Goal: Find specific page/section: Find specific page/section

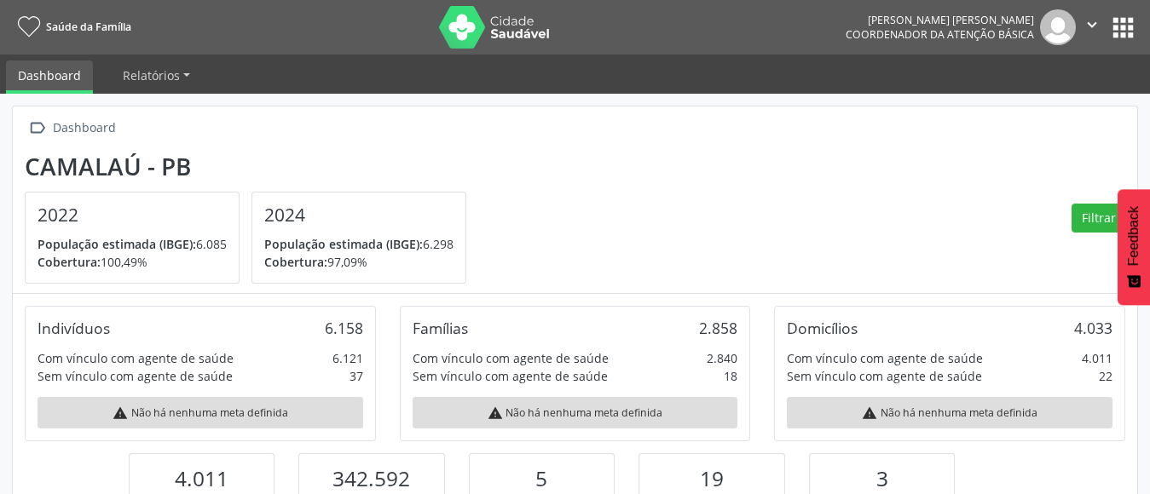
scroll to position [283, 374]
click at [1120, 31] on button "apps" at bounding box center [1123, 28] width 30 height 30
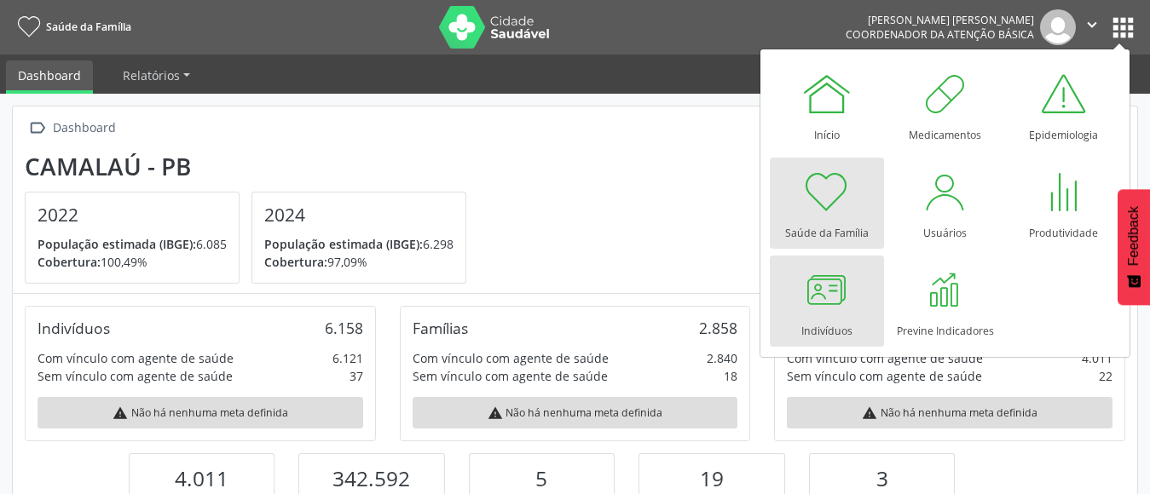
click at [819, 287] on div at bounding box center [826, 289] width 51 height 51
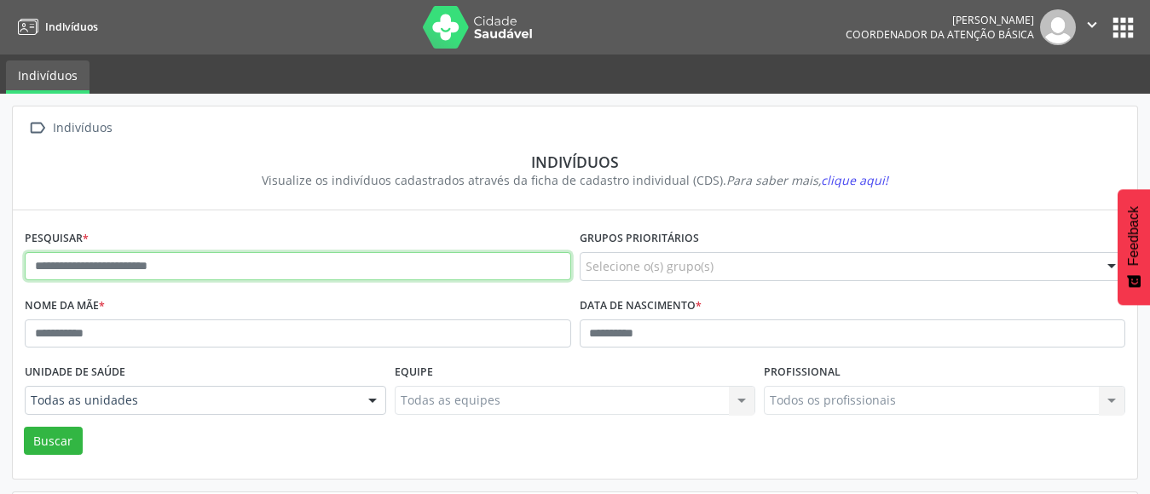
click at [102, 267] on input "text" at bounding box center [298, 266] width 546 height 29
type input "********"
click at [24, 427] on button "Buscar" at bounding box center [53, 441] width 59 height 29
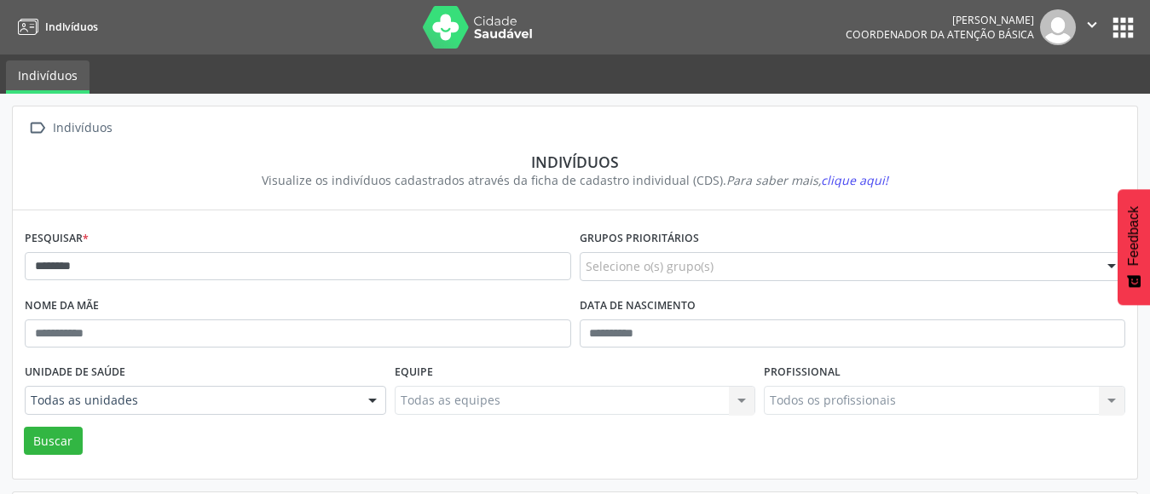
scroll to position [426, 0]
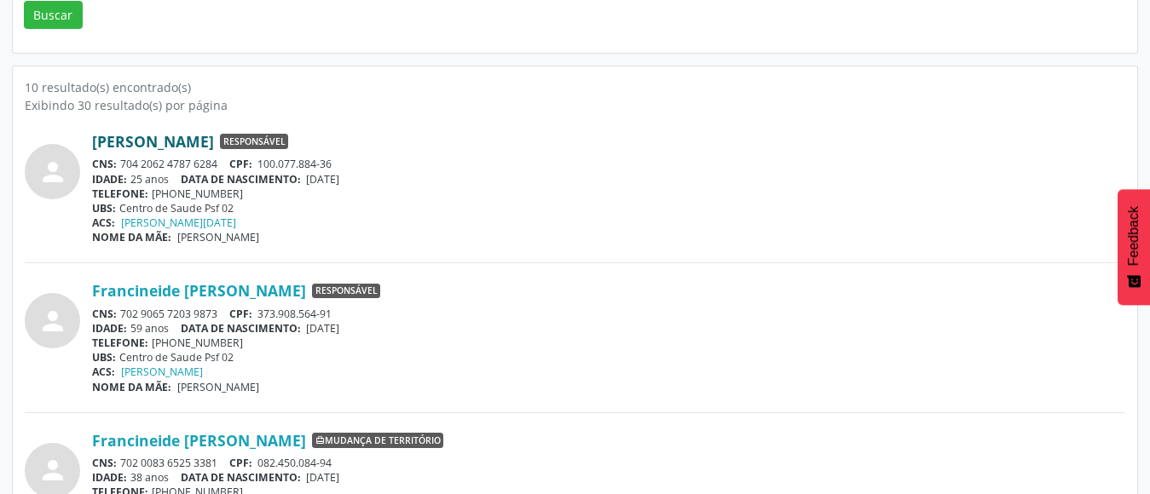
click at [193, 136] on link "Francine Raquel Silva Queiroz" at bounding box center [153, 141] width 122 height 19
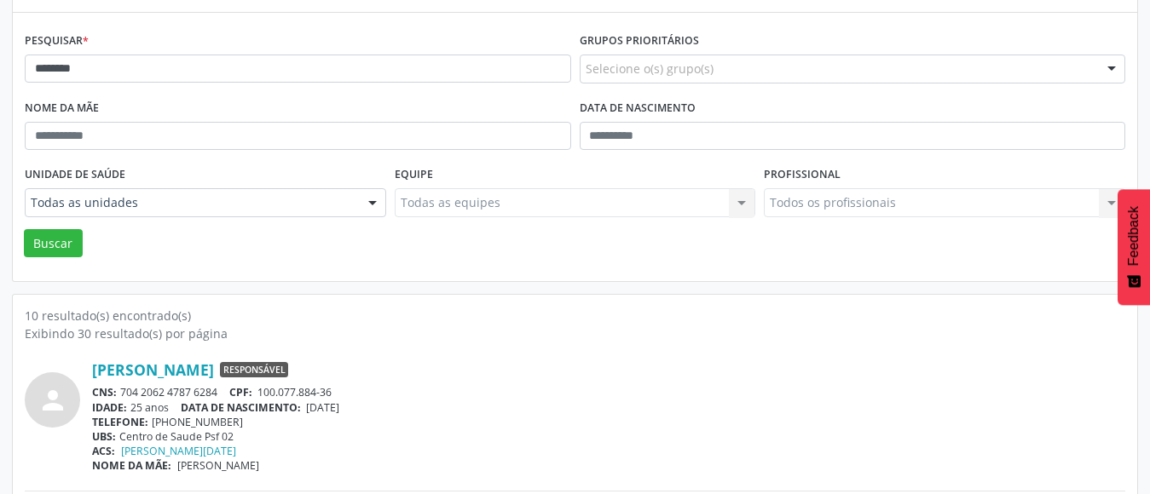
scroll to position [0, 0]
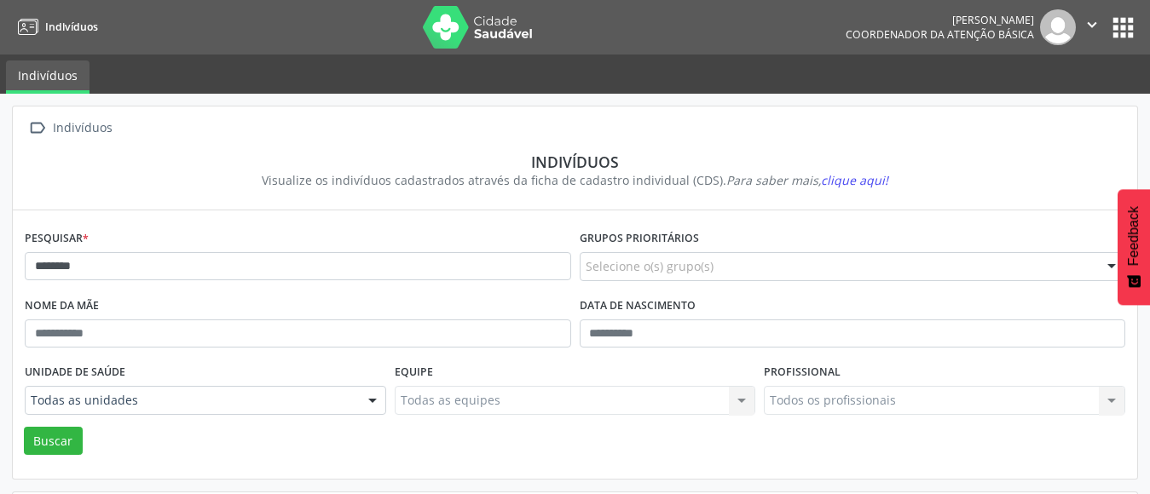
click at [1097, 29] on icon "" at bounding box center [1091, 24] width 19 height 19
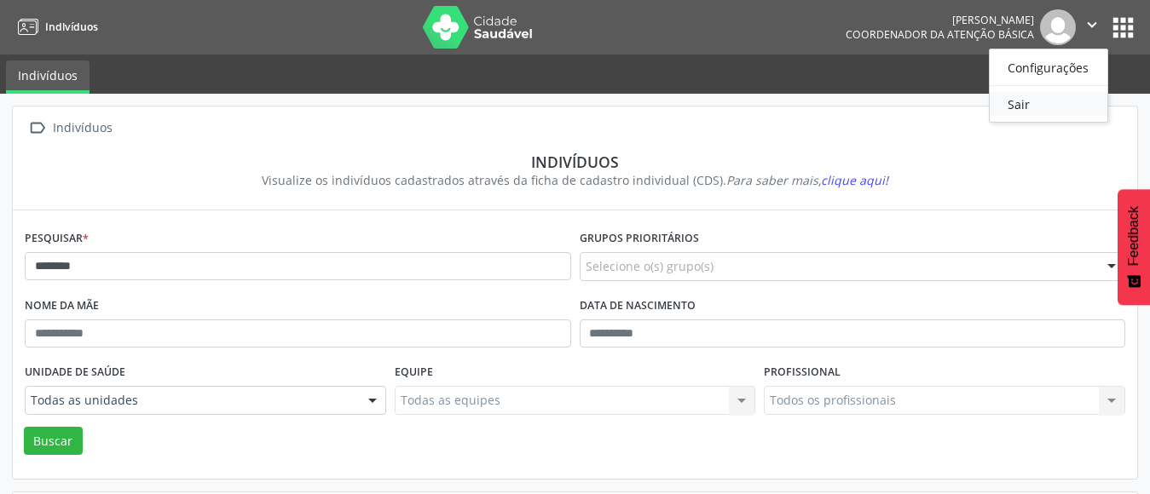
click at [1043, 115] on link "Sair" at bounding box center [1048, 104] width 118 height 24
